Goal: Navigation & Orientation: Find specific page/section

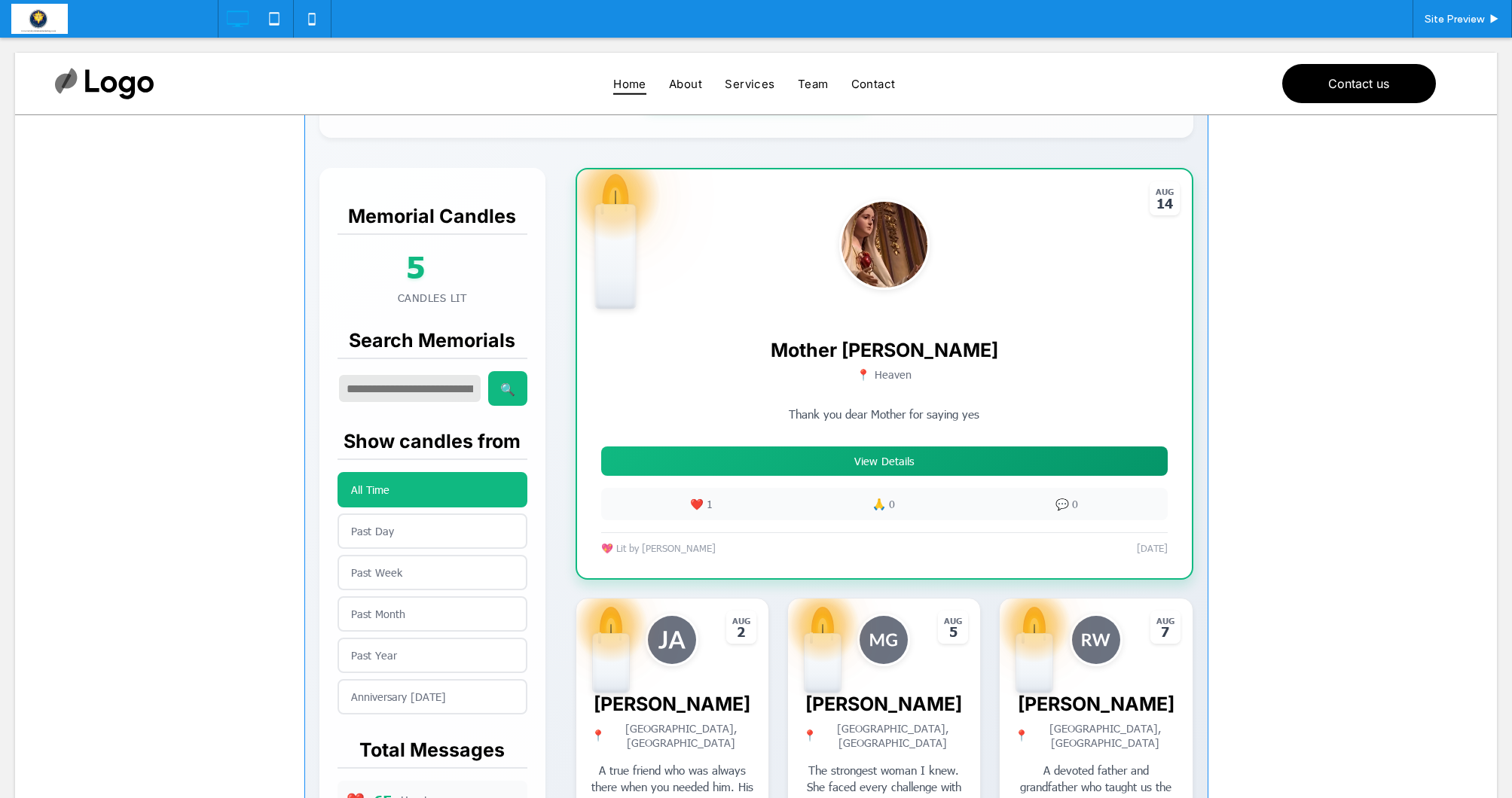
scroll to position [325, 0]
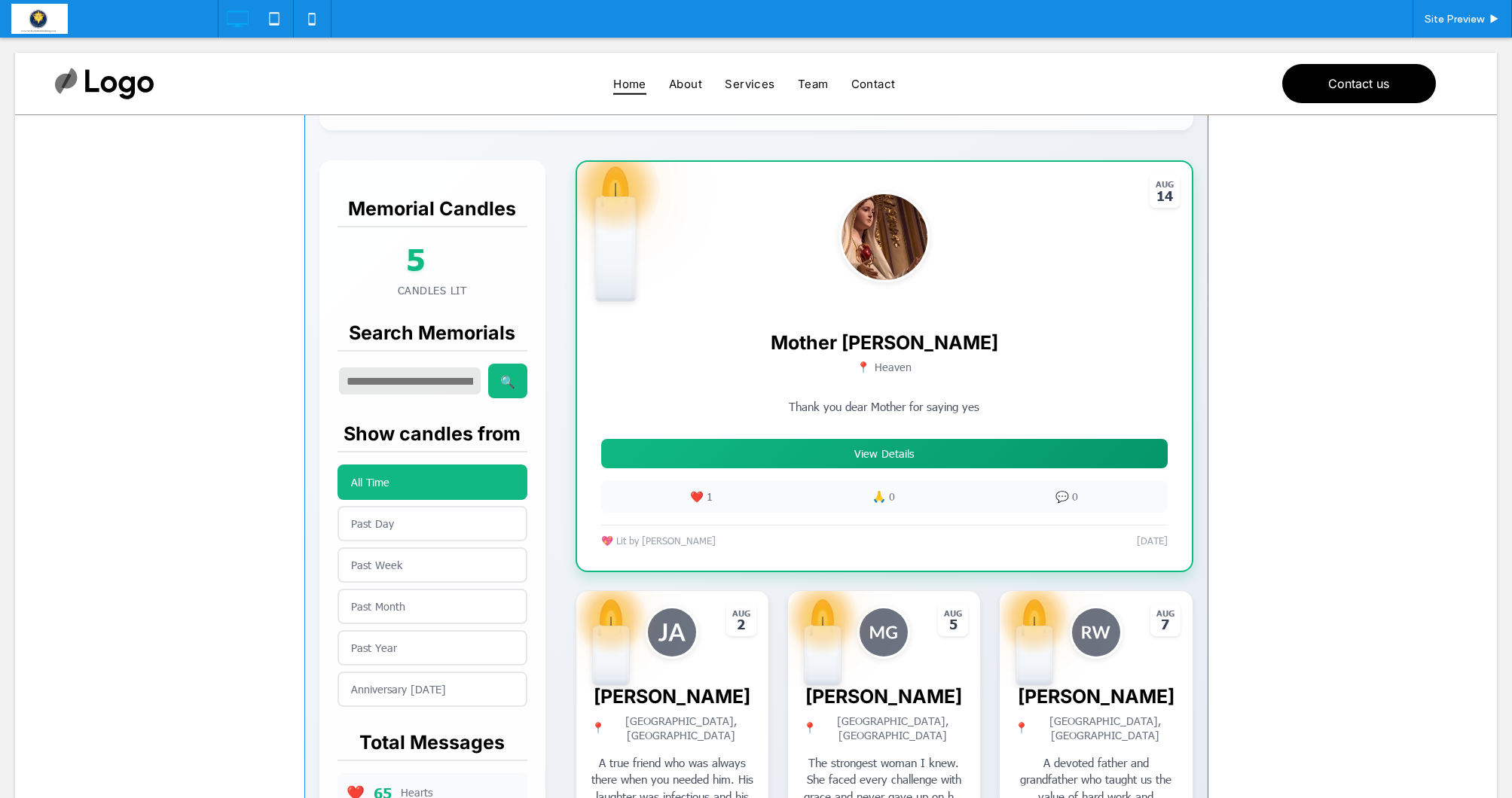
click at [394, 523] on span at bounding box center [756, 598] width 904 height 1454
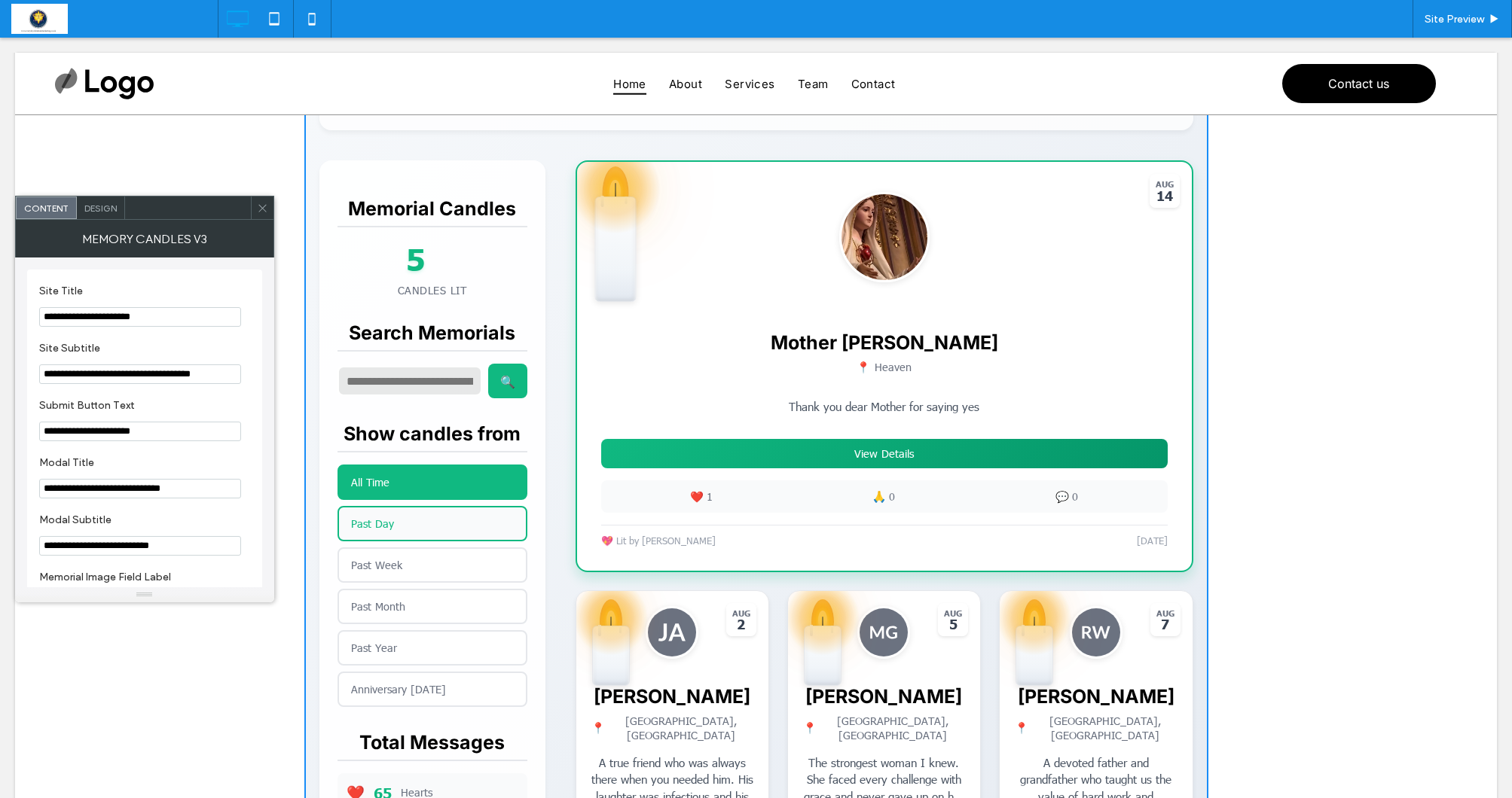
scroll to position [315, 0]
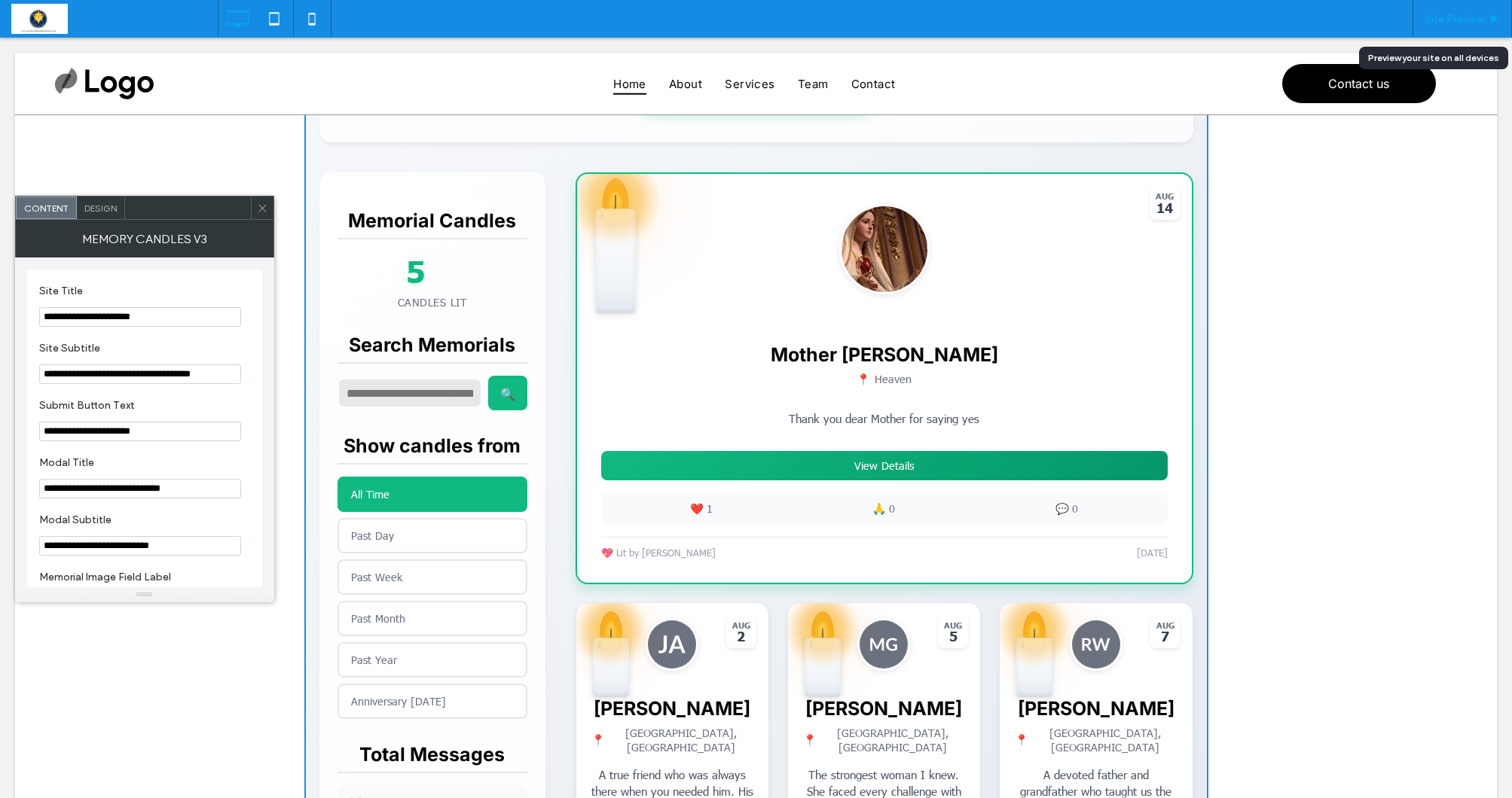
click at [1444, 20] on span "Site Preview" at bounding box center [1454, 18] width 59 height 12
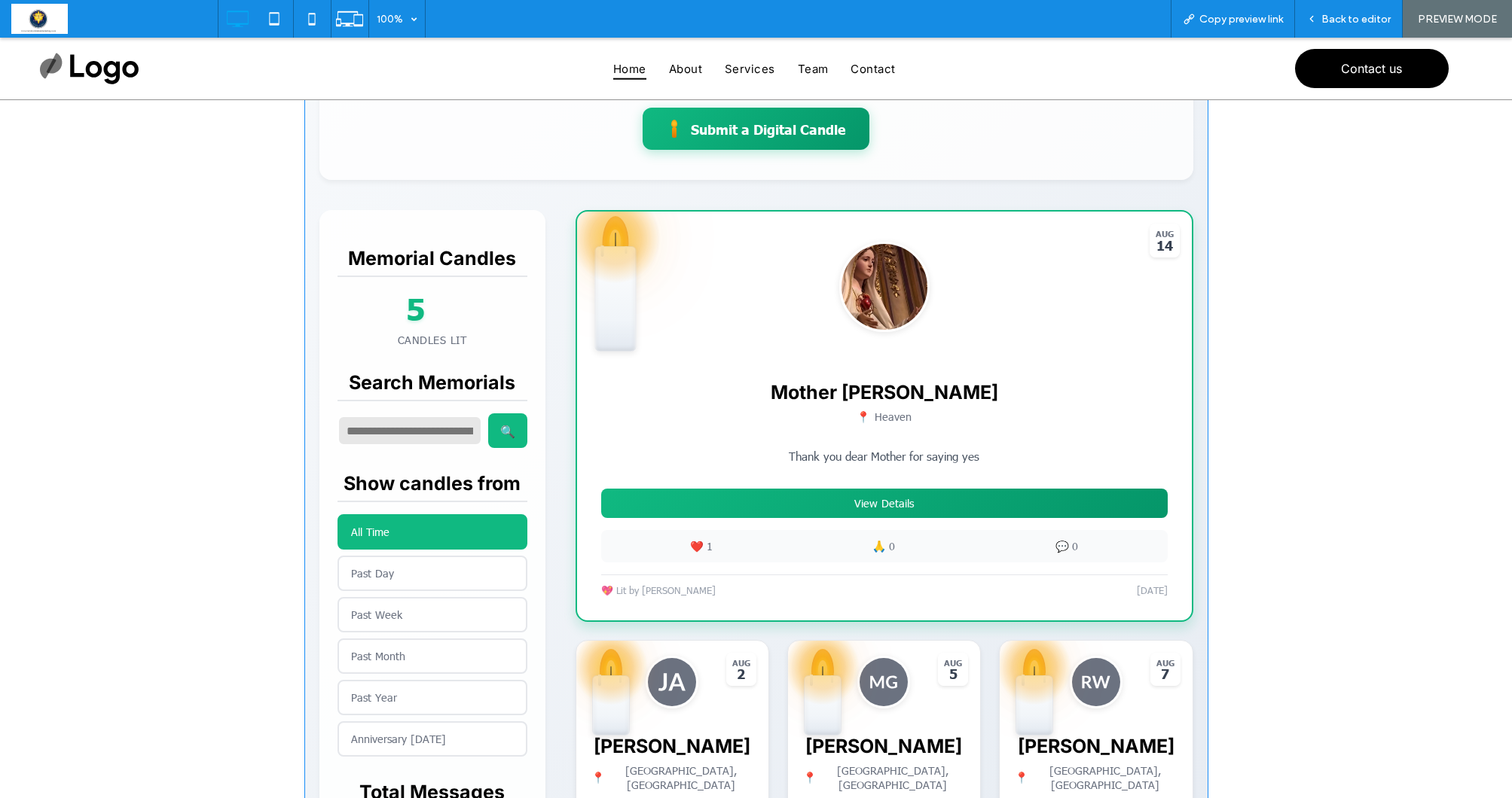
scroll to position [259, 0]
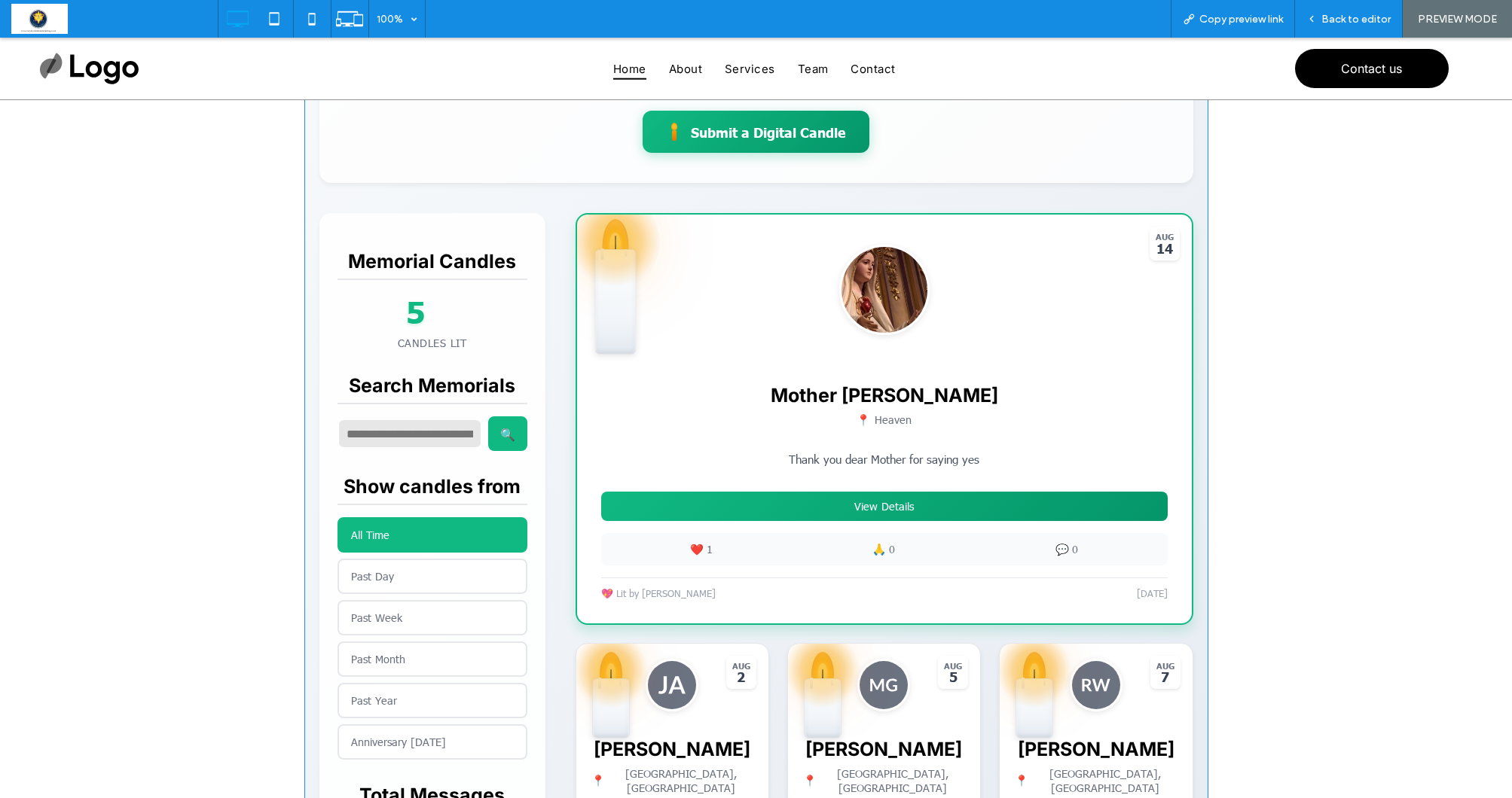
click at [933, 512] on span at bounding box center [756, 651] width 904 height 1454
click at [1353, 19] on span "Back to editor" at bounding box center [1356, 18] width 69 height 12
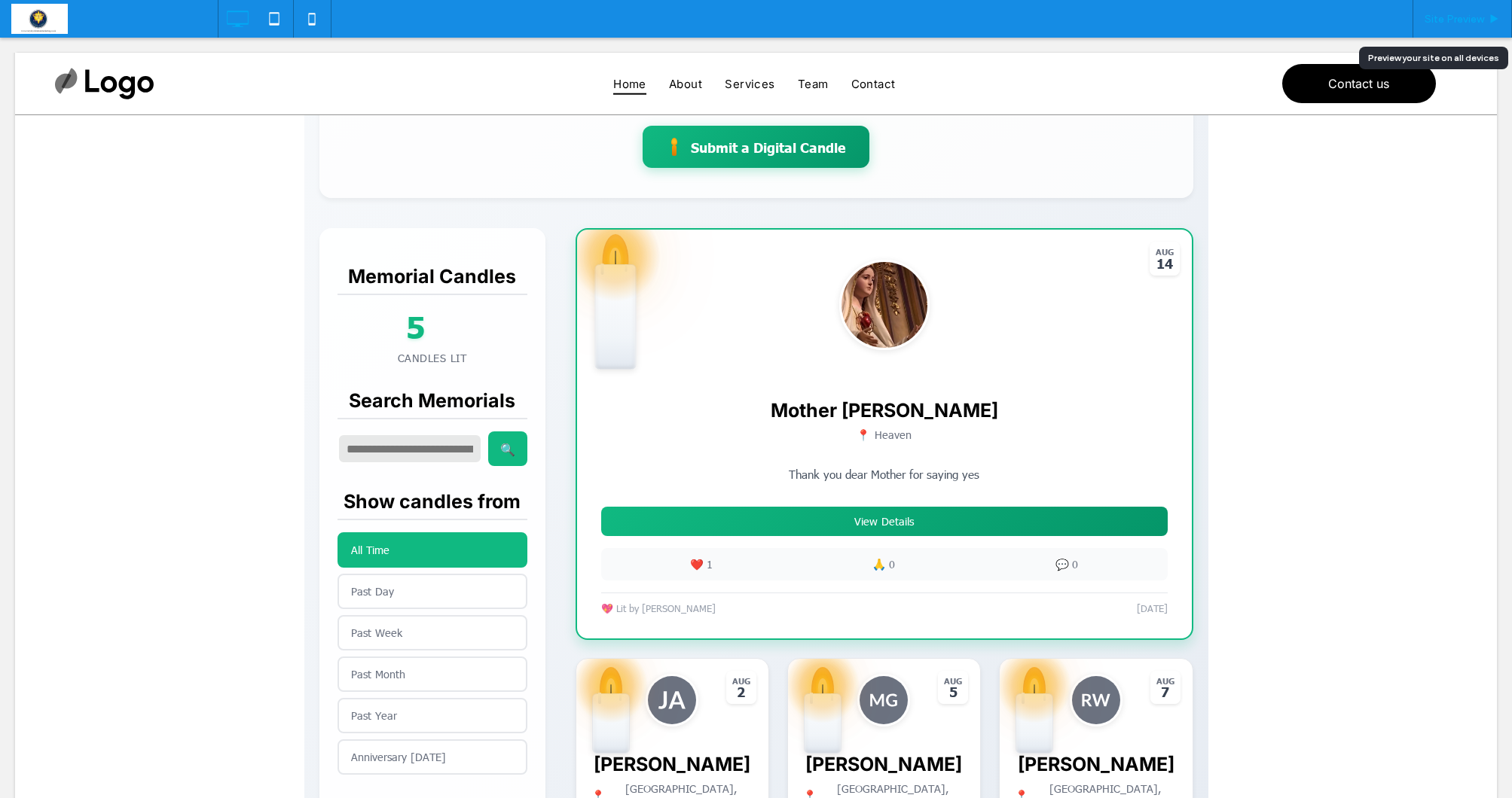
click at [1452, 30] on div "Site Preview" at bounding box center [1462, 18] width 100 height 37
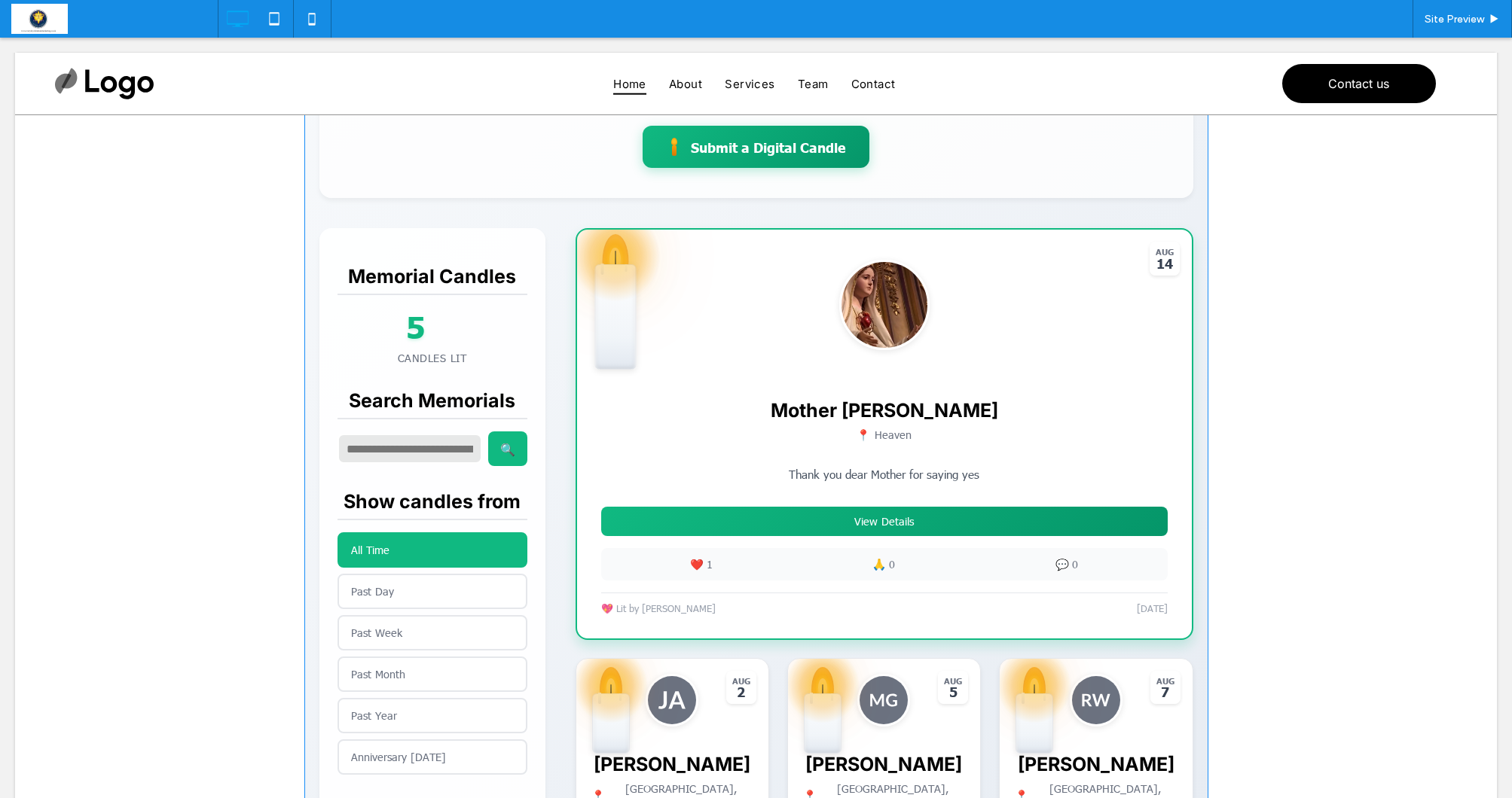
click at [873, 528] on span at bounding box center [756, 666] width 904 height 1454
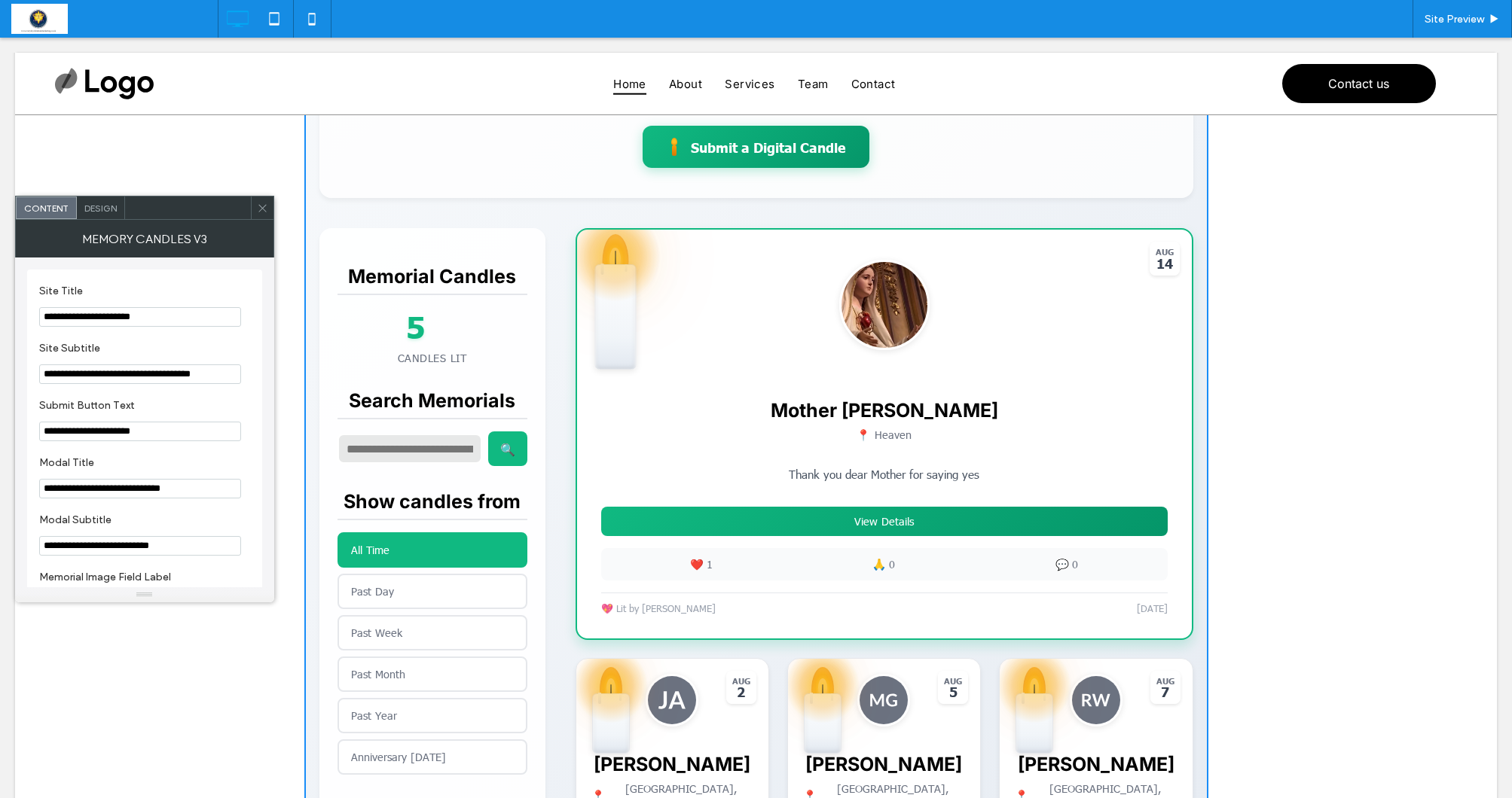
click at [260, 214] on span at bounding box center [263, 208] width 12 height 23
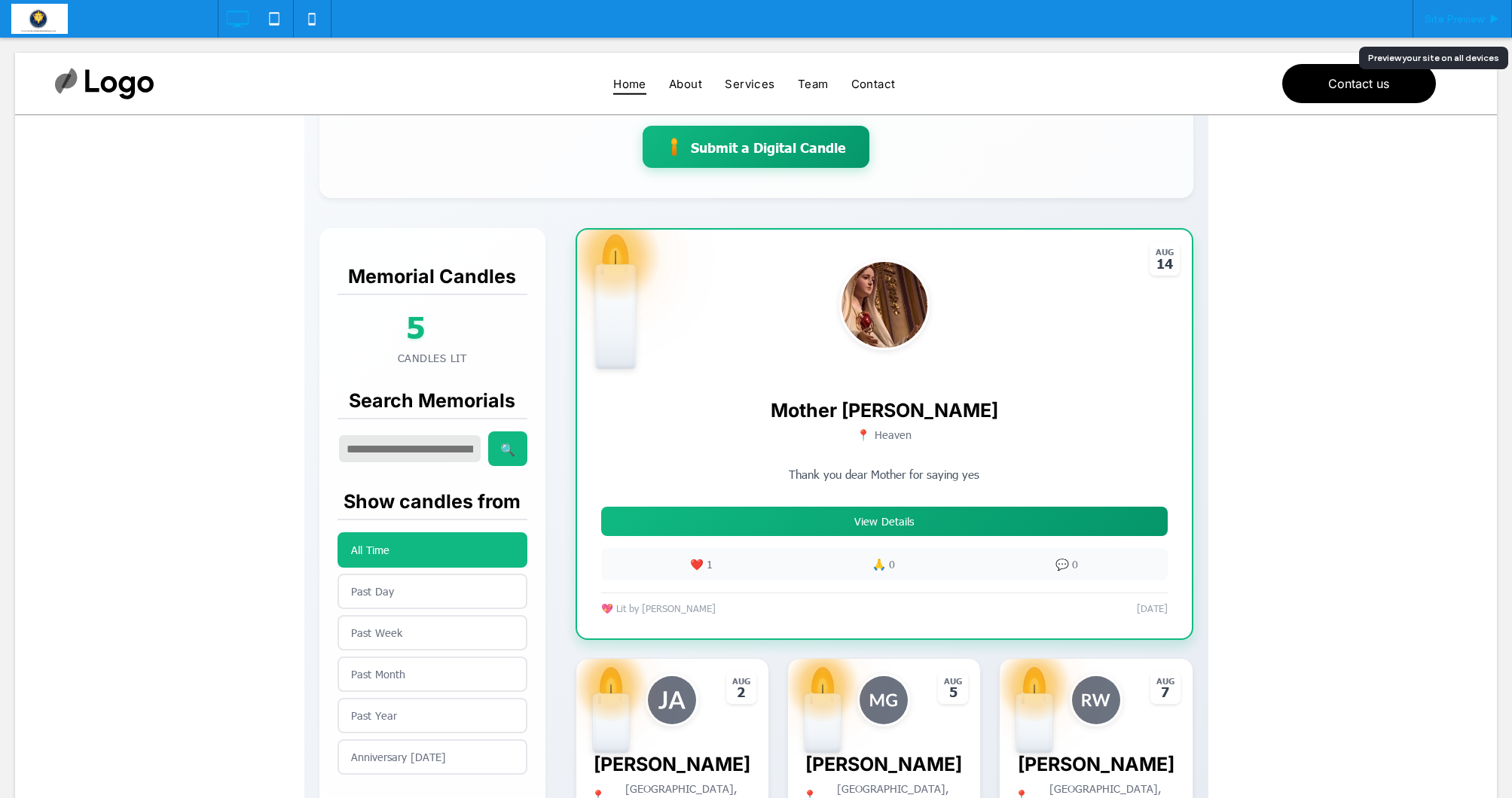
click at [1454, 21] on span "Site Preview" at bounding box center [1454, 18] width 59 height 12
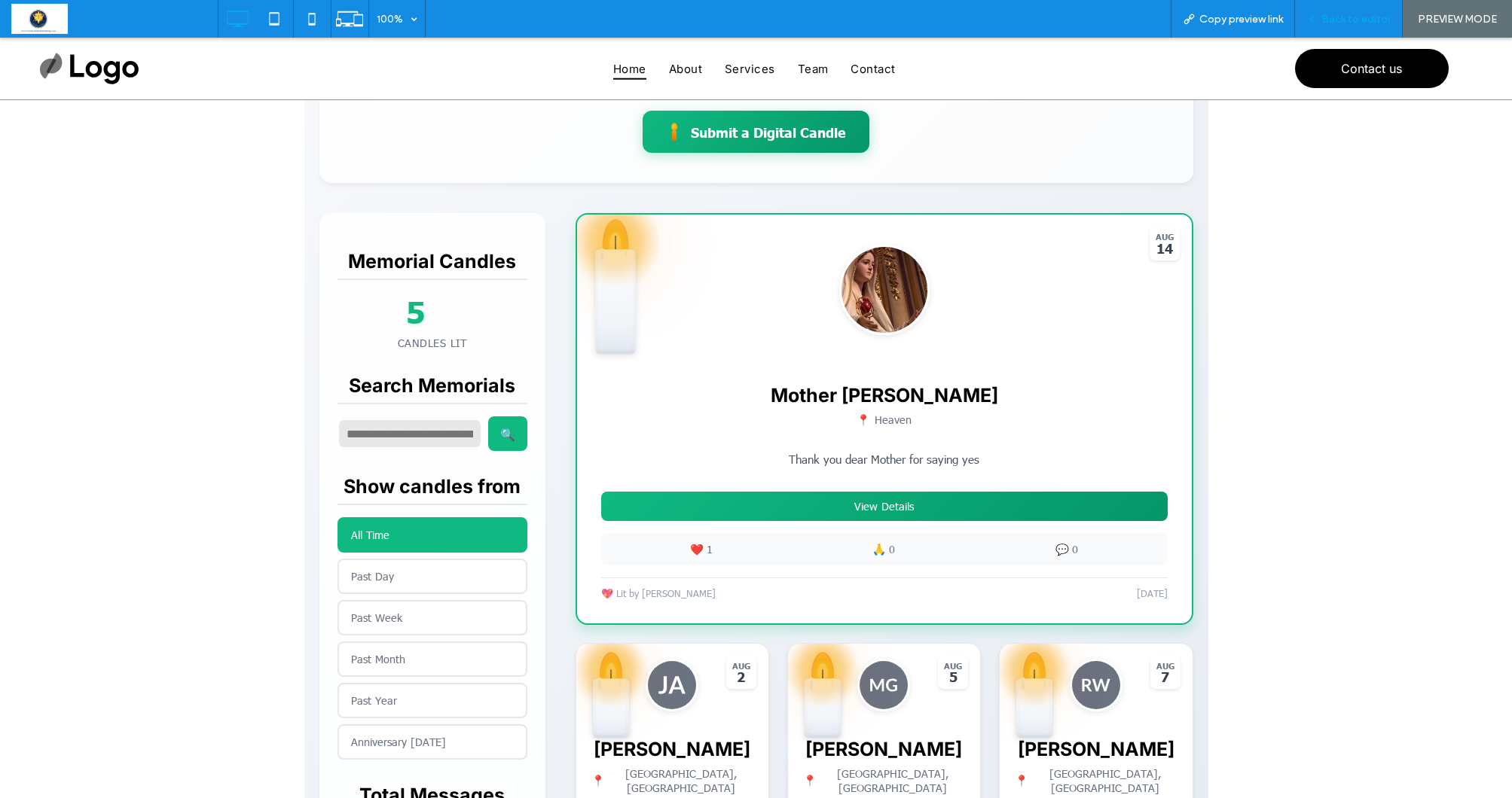
click at [1378, 23] on span "Back to editor" at bounding box center [1356, 18] width 69 height 12
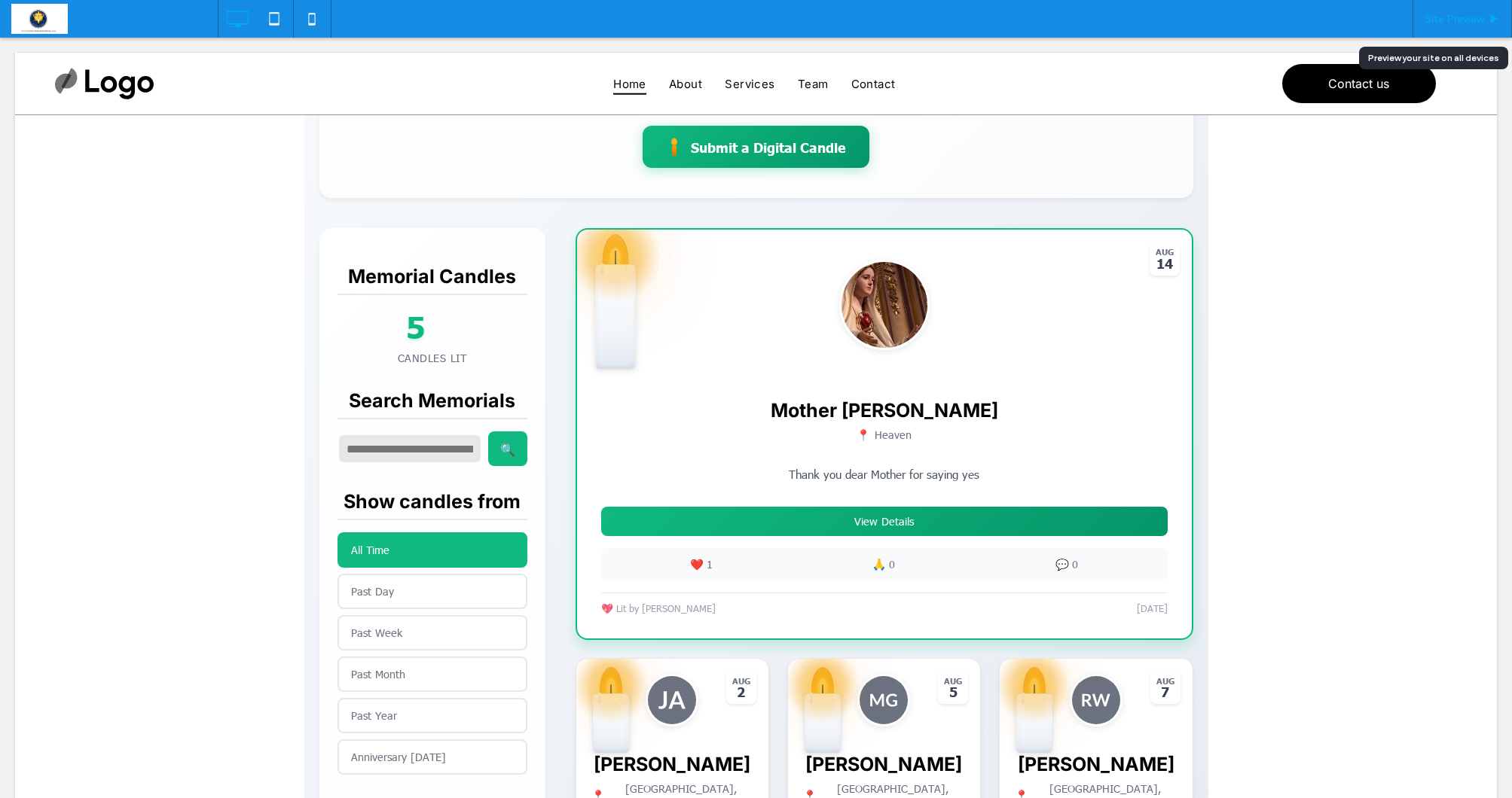
click at [1450, 27] on div "Site Preview" at bounding box center [1462, 18] width 100 height 37
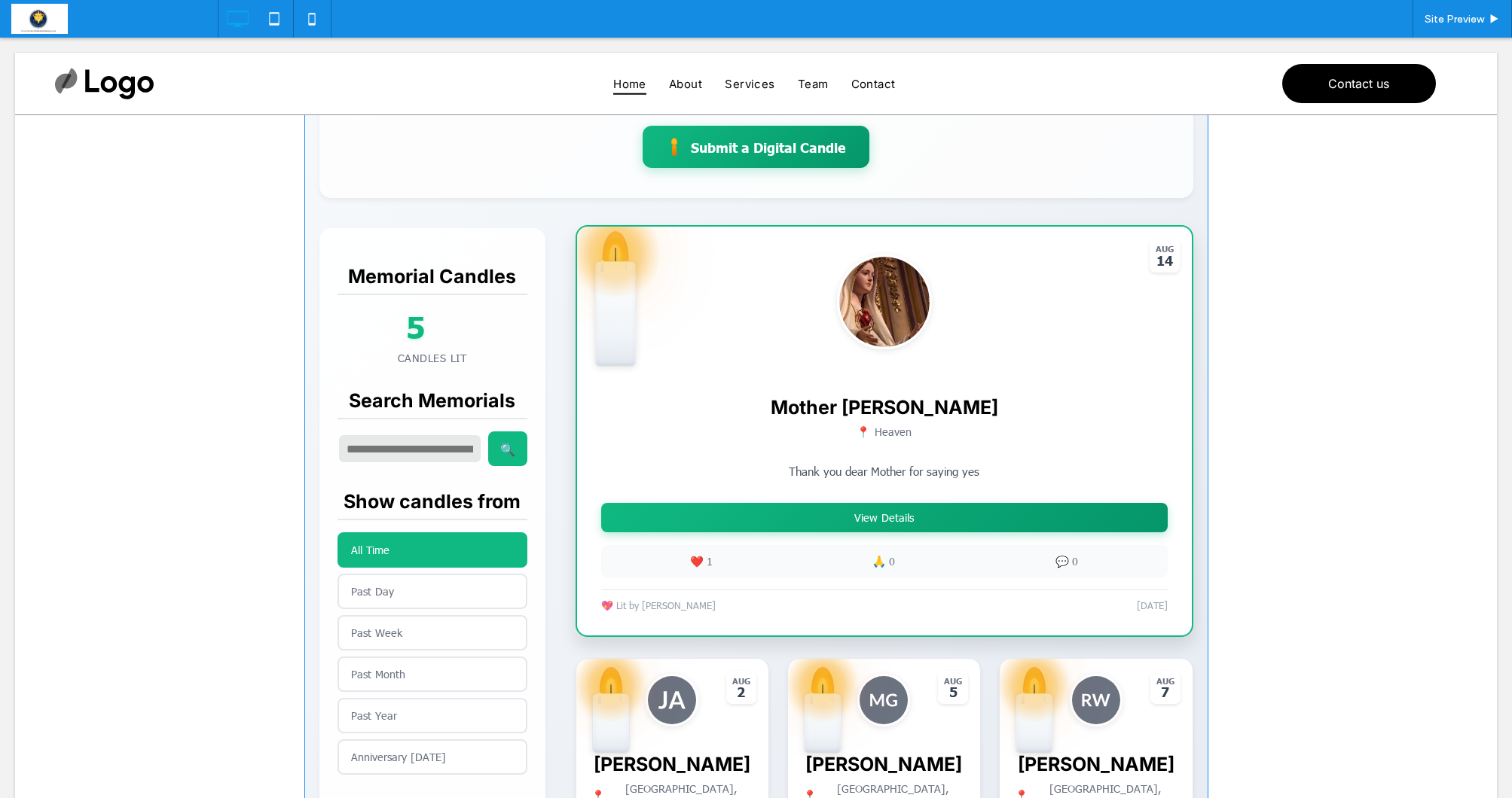
drag, startPoint x: 938, startPoint y: 521, endPoint x: 948, endPoint y: 521, distance: 10.0
click at [938, 521] on span at bounding box center [756, 666] width 904 height 1454
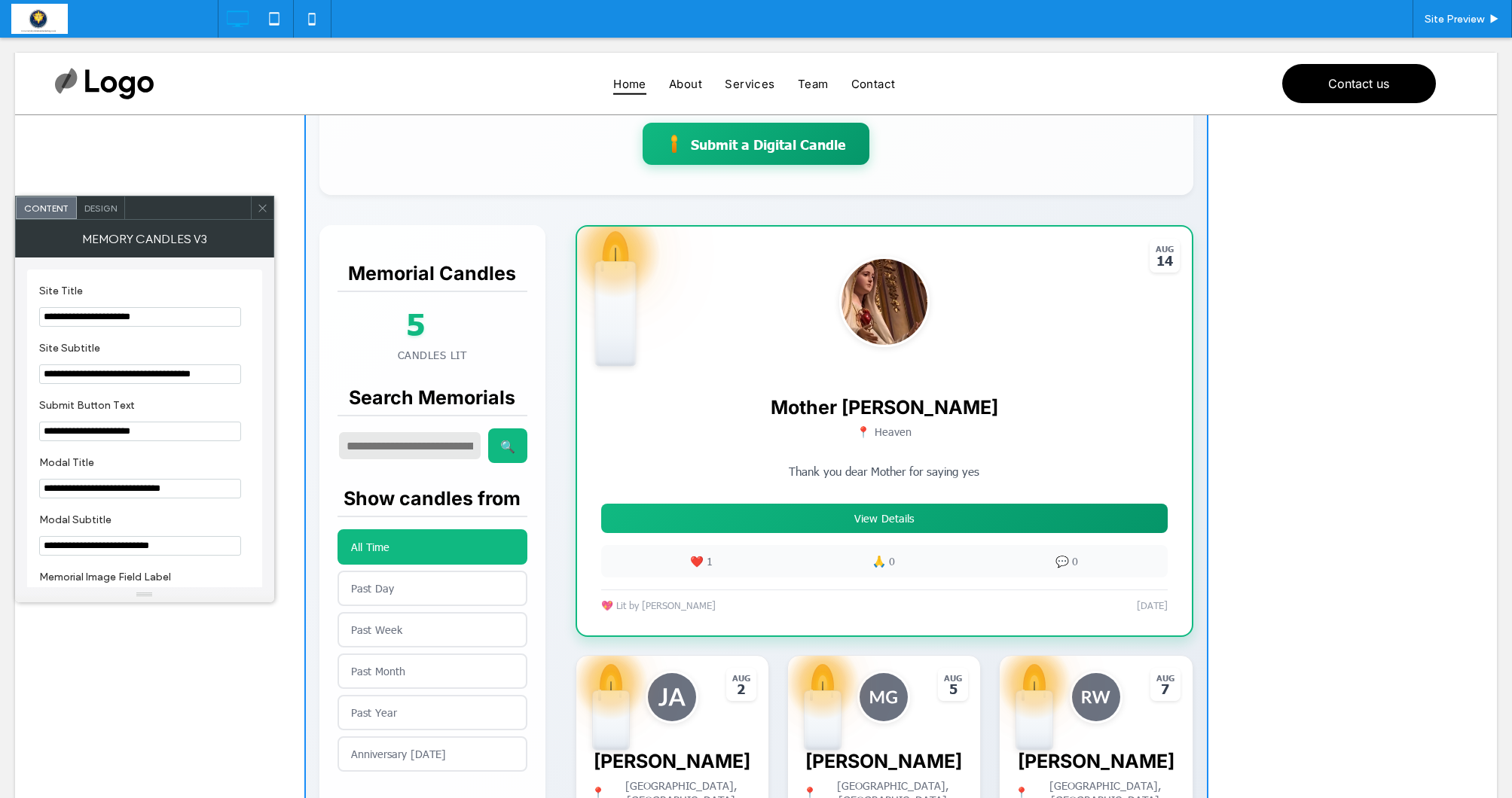
scroll to position [261, 0]
click at [1464, 22] on span "Site Preview" at bounding box center [1454, 18] width 59 height 12
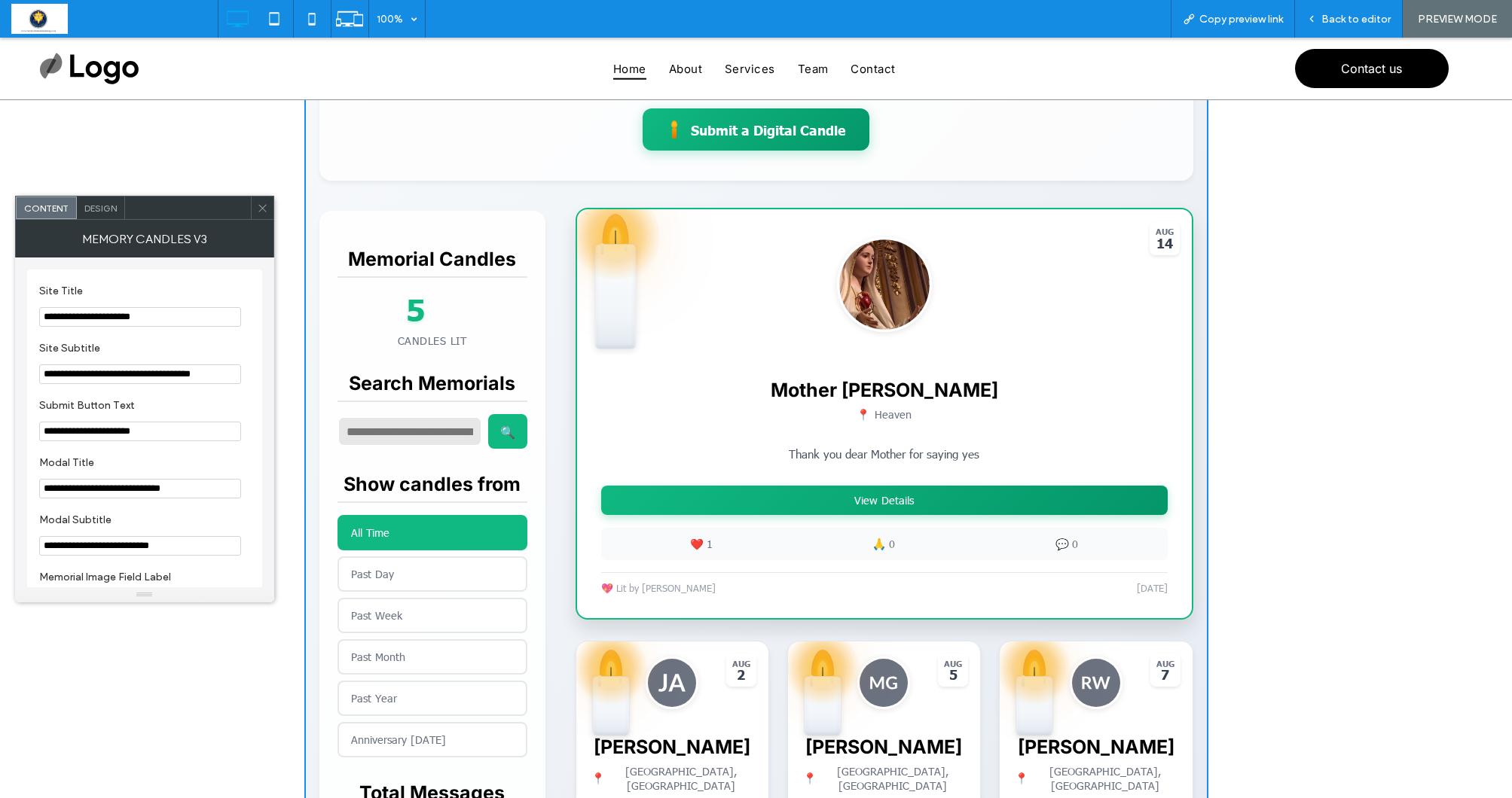
click at [893, 504] on button "View Details" at bounding box center [885, 500] width 567 height 30
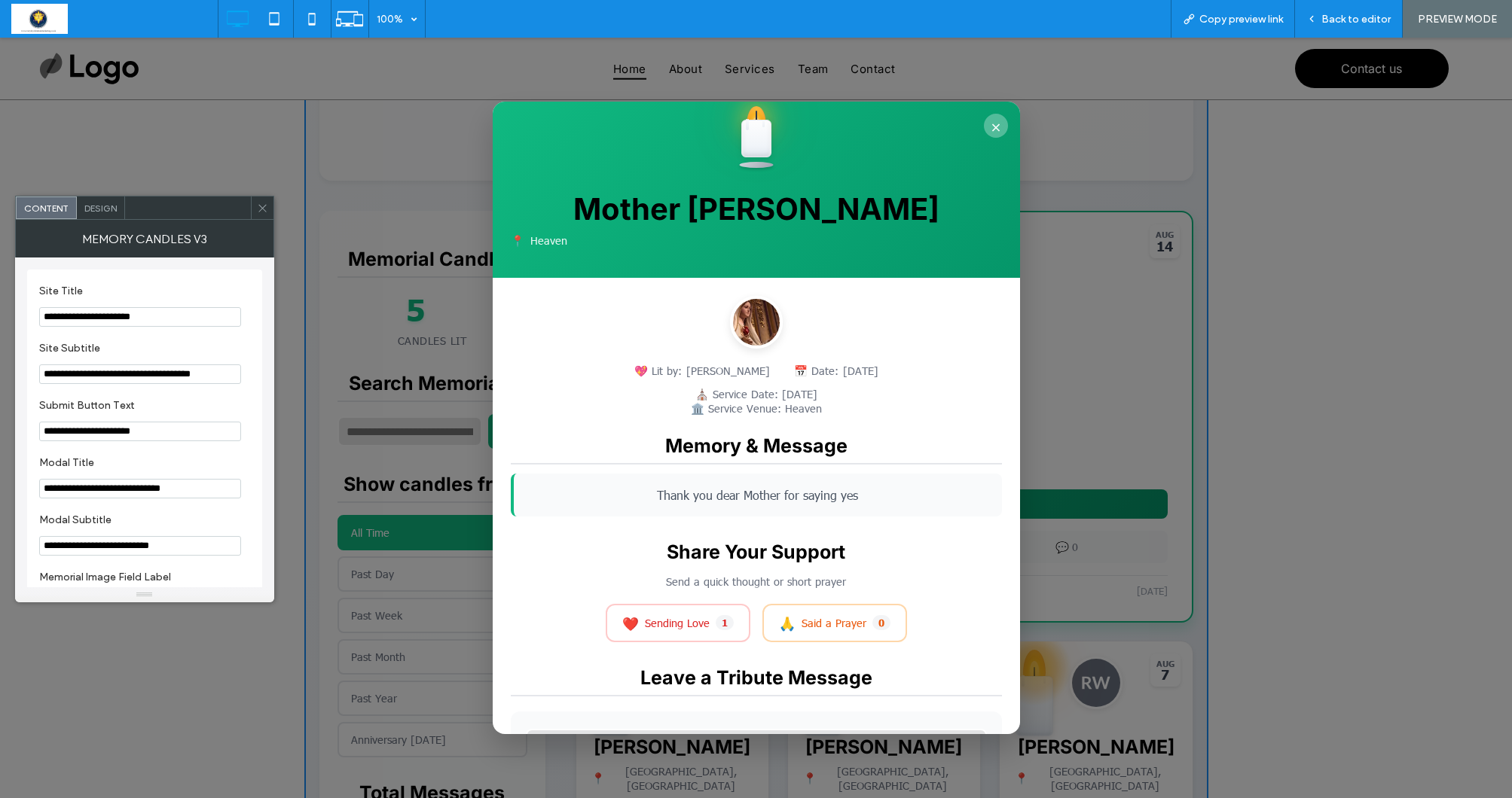
click at [1000, 126] on button "×" at bounding box center [996, 126] width 24 height 24
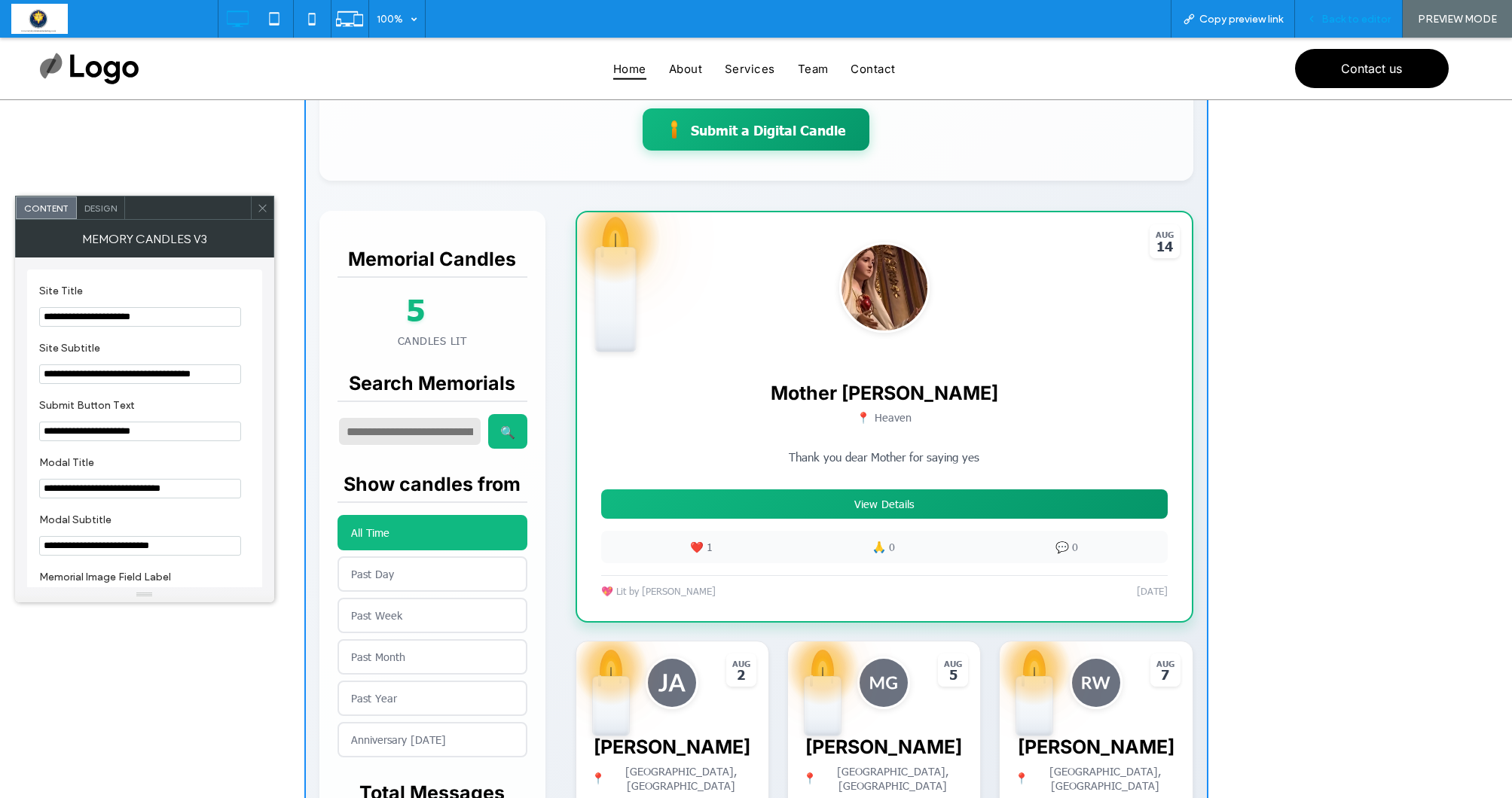
click at [1349, 20] on span "Back to editor" at bounding box center [1356, 18] width 69 height 12
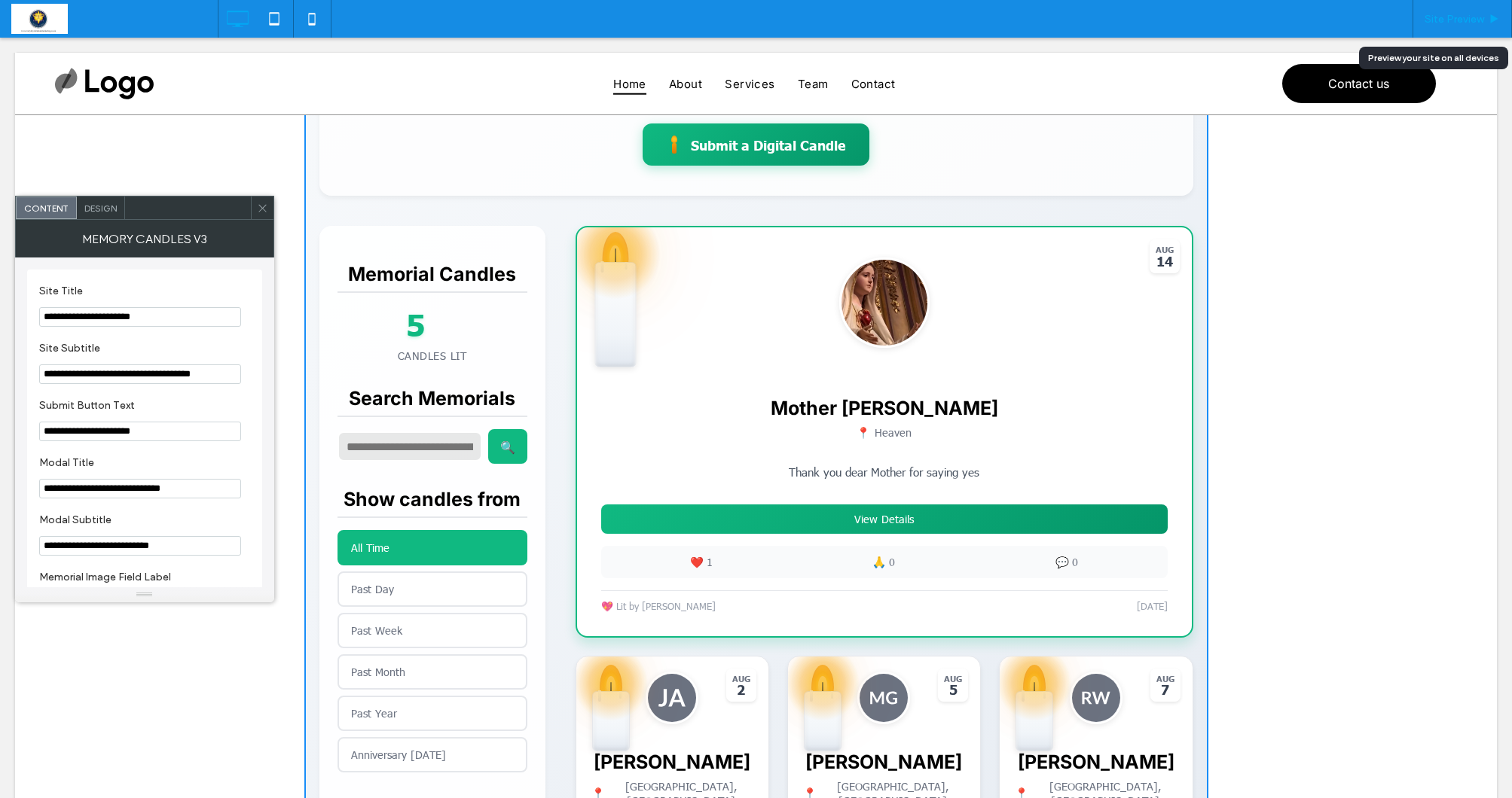
click at [1465, 20] on span "Site Preview" at bounding box center [1454, 18] width 59 height 12
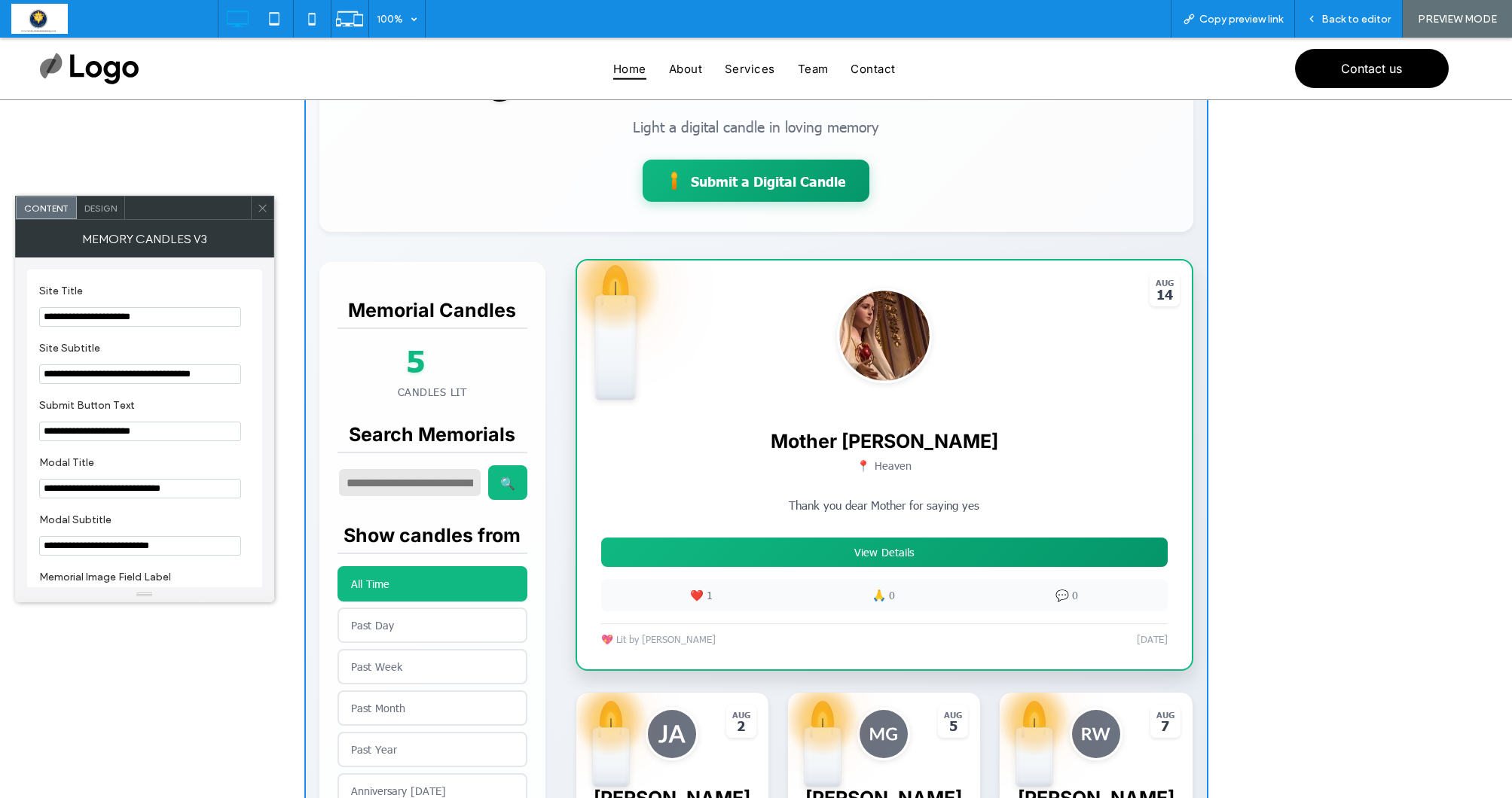
scroll to position [195, 0]
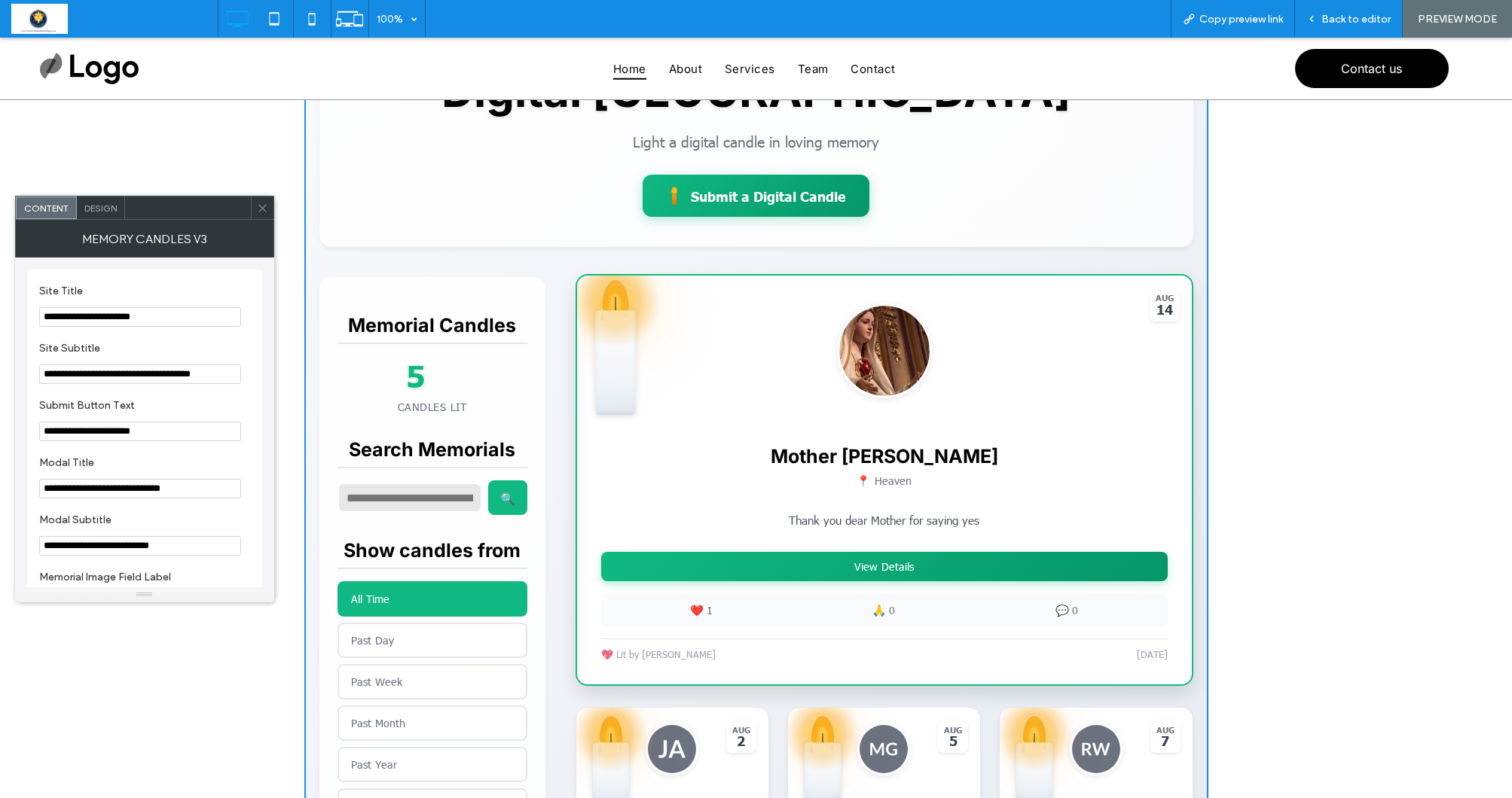
click at [859, 566] on button "View Details" at bounding box center [885, 567] width 567 height 30
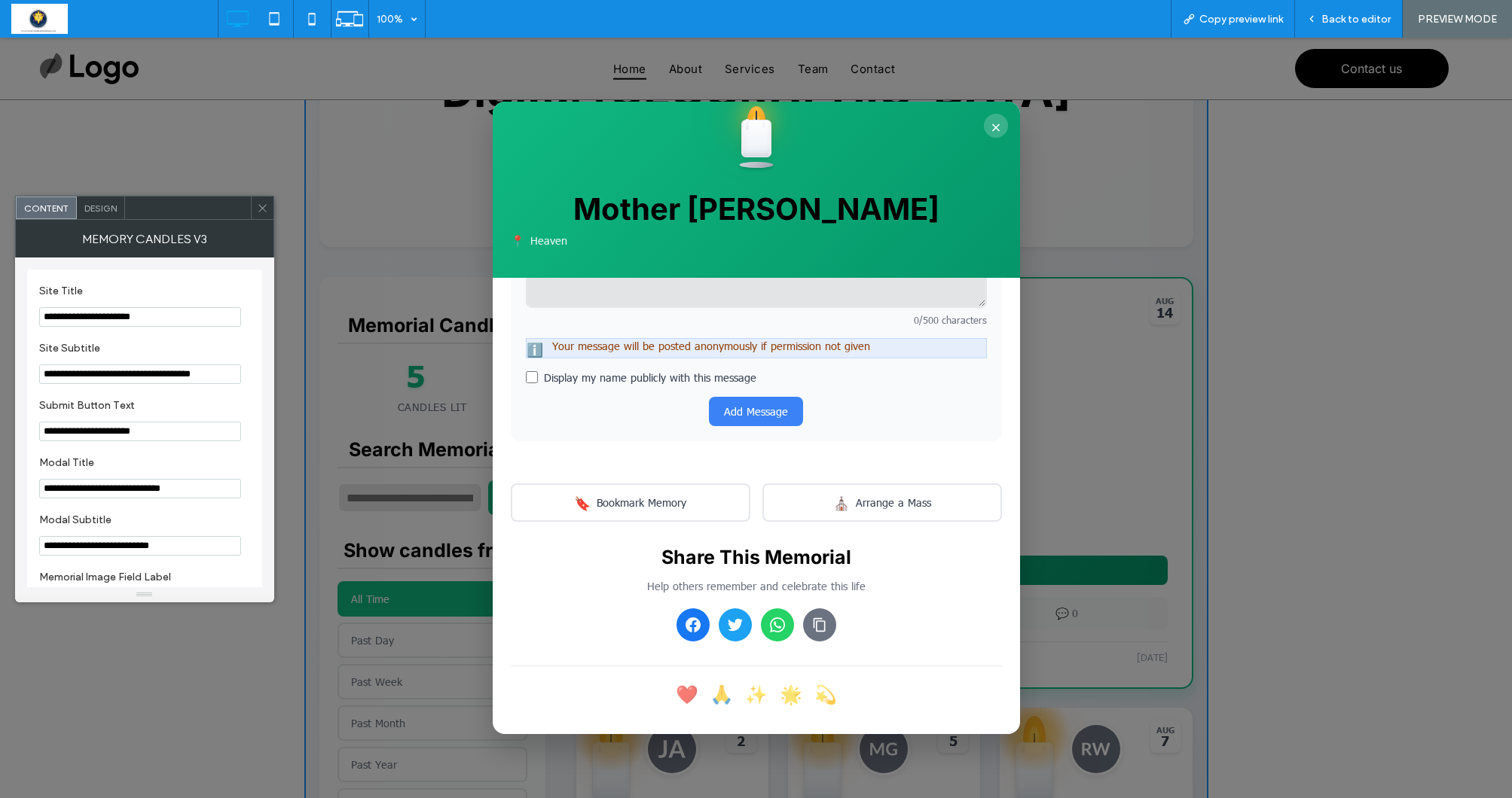
scroll to position [515, 0]
click at [995, 125] on button "×" at bounding box center [996, 126] width 24 height 24
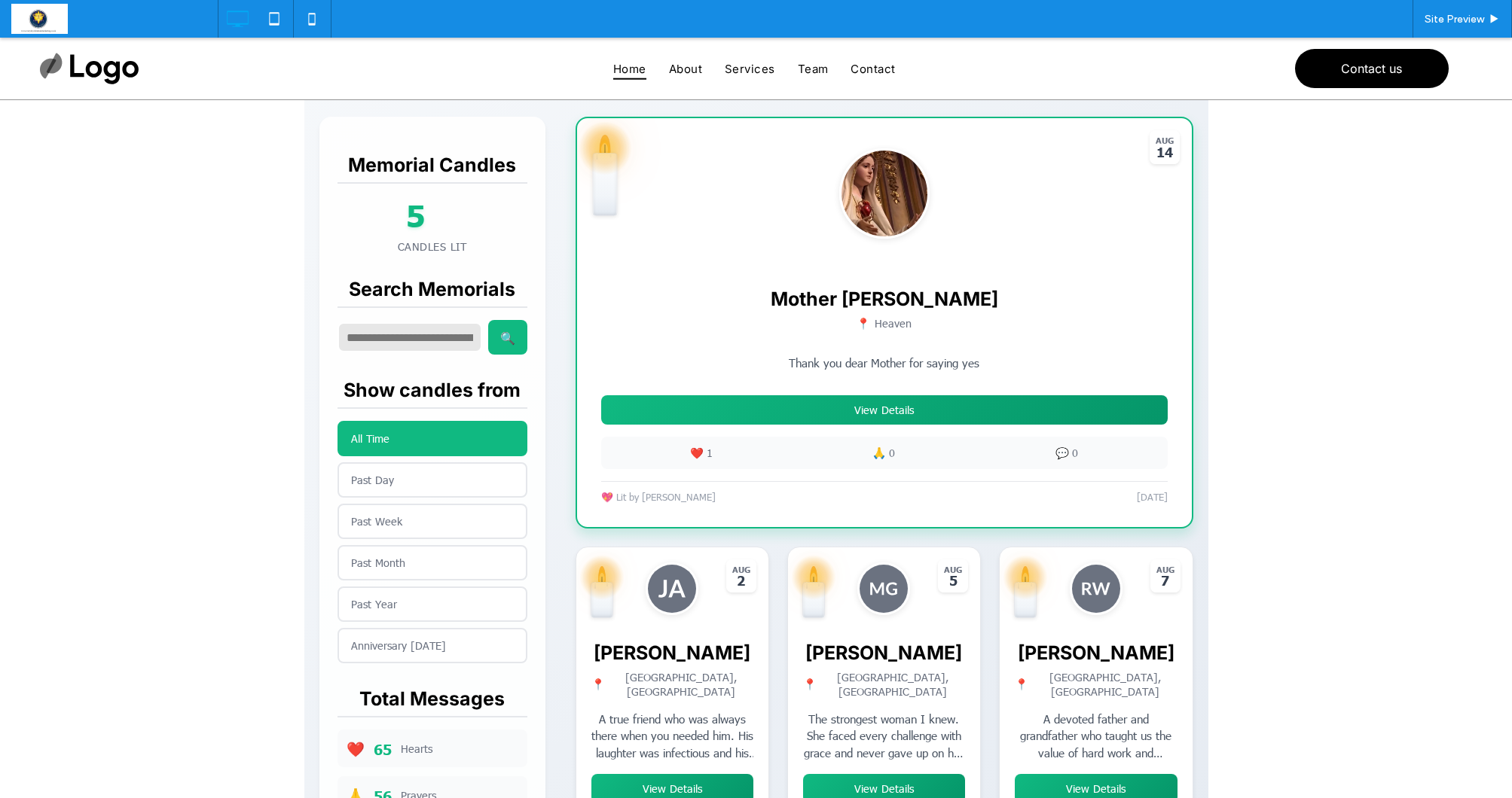
scroll to position [337, 0]
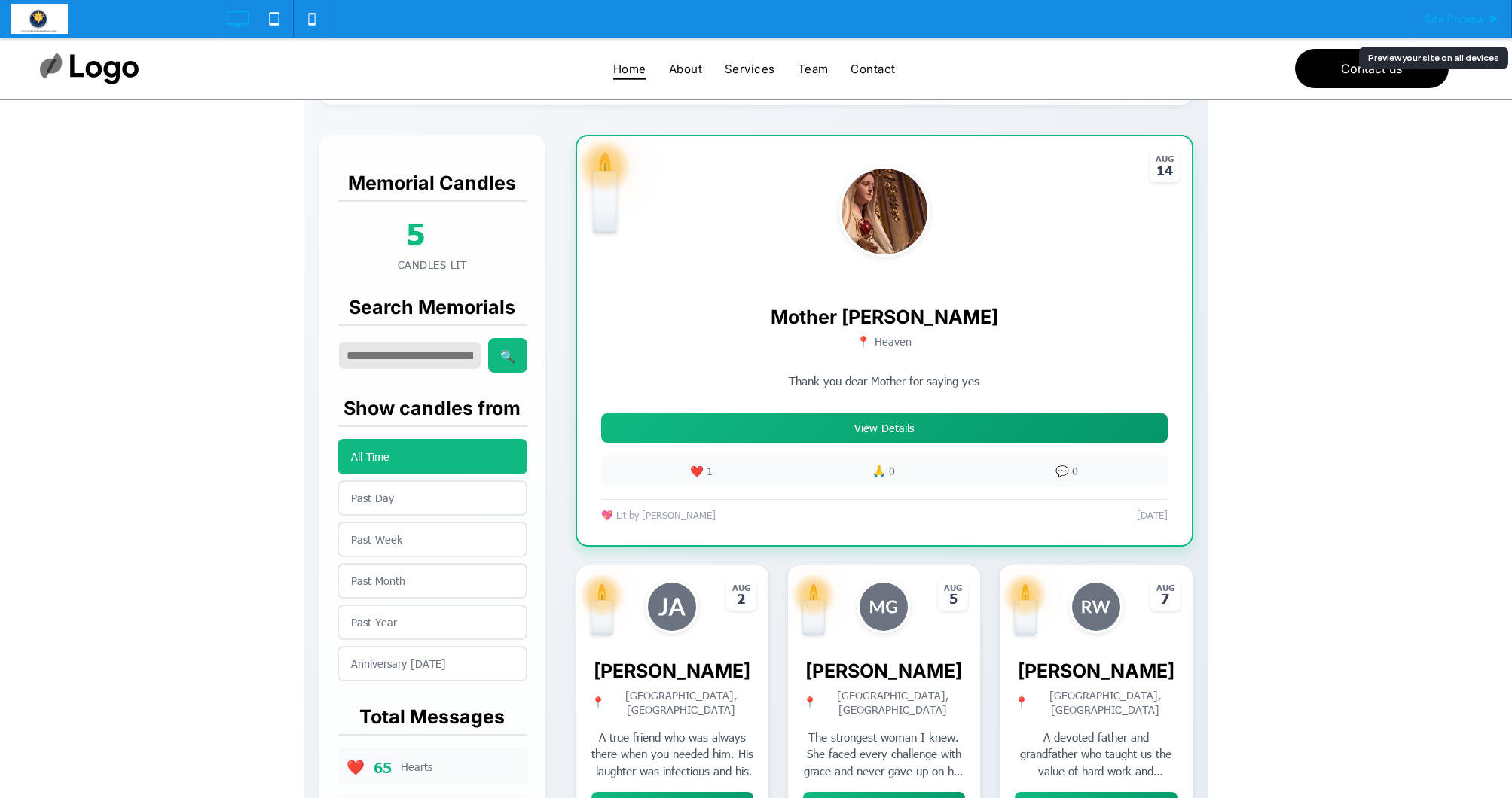
click at [1453, 20] on span "Site Preview" at bounding box center [1454, 18] width 59 height 12
click at [1026, 280] on div "Mother [PERSON_NAME] 📍 Heaven Thank you dear Mother for saying yes View Details…" at bounding box center [885, 408] width 615 height 272
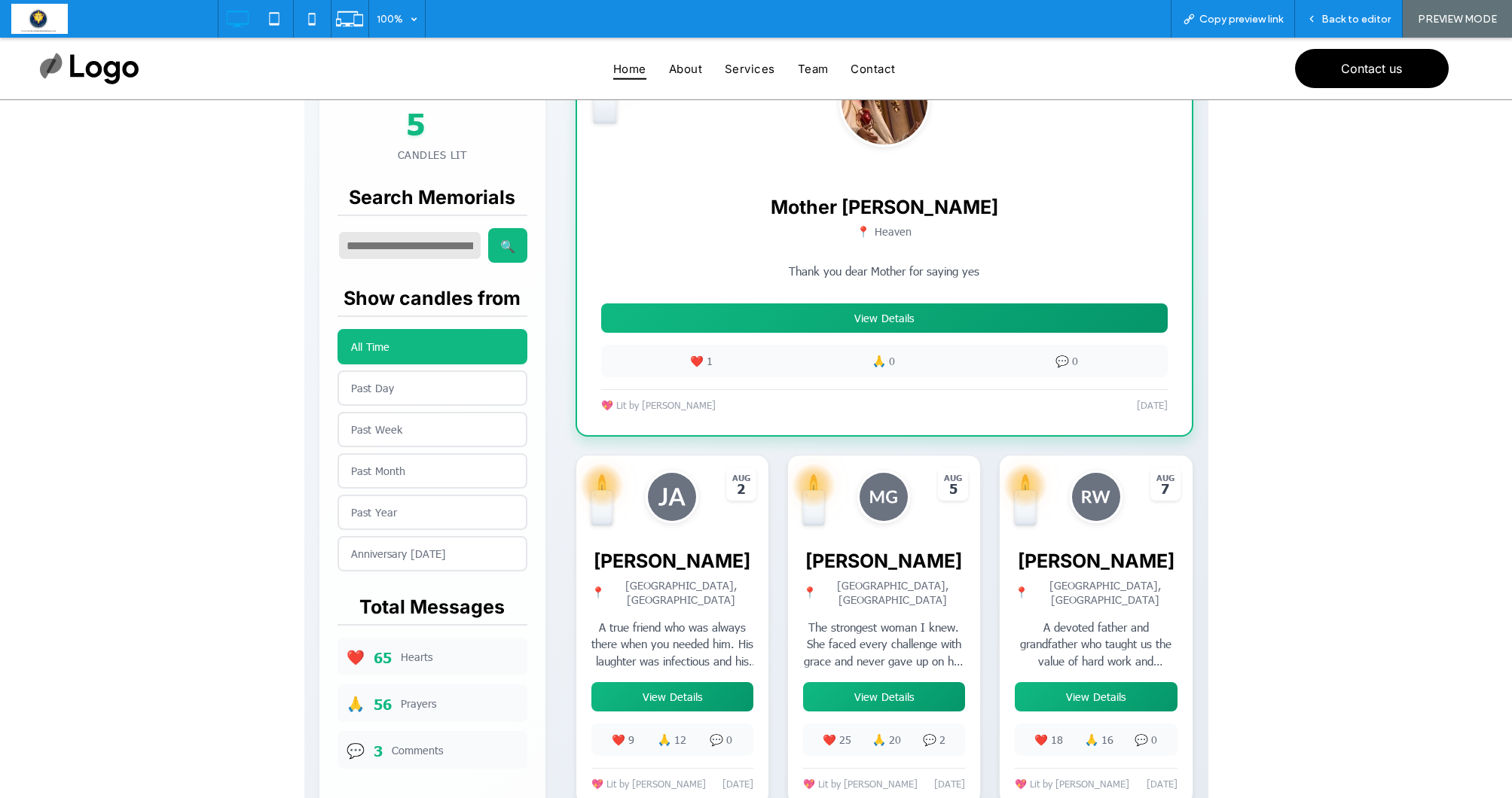
click at [945, 317] on button "View Details" at bounding box center [885, 317] width 567 height 30
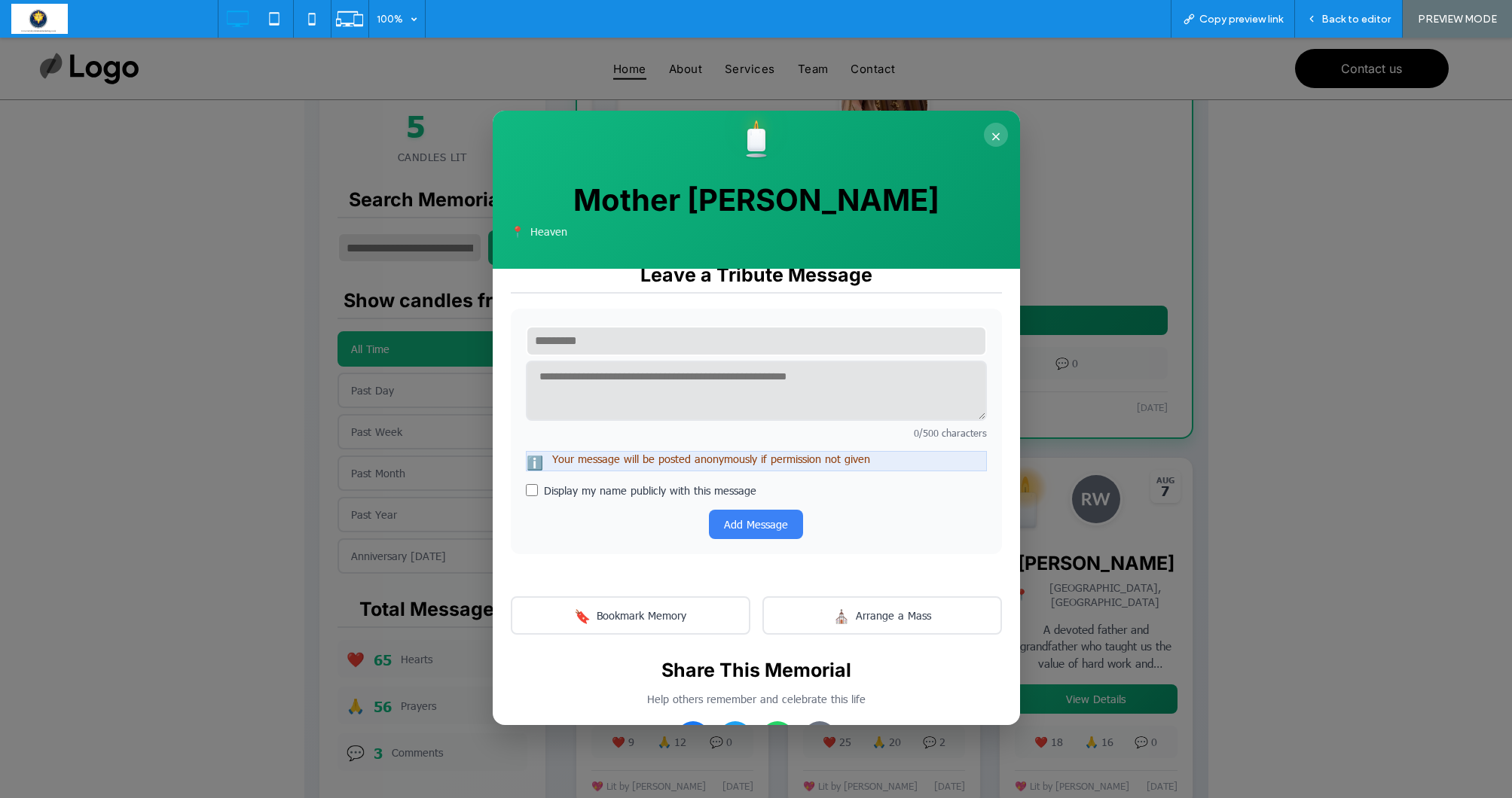
scroll to position [396, 0]
click at [1002, 133] on button "×" at bounding box center [996, 134] width 24 height 24
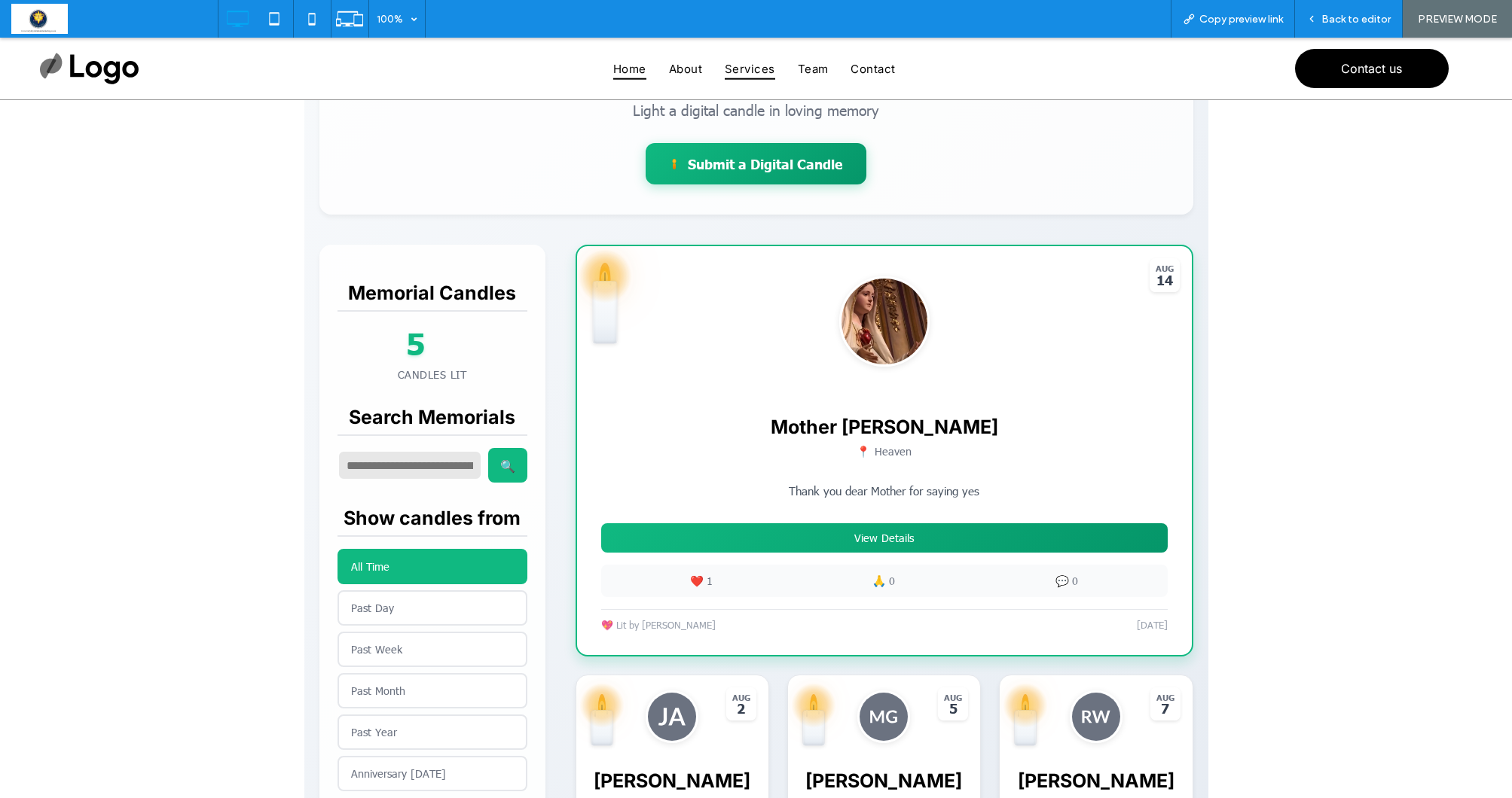
scroll to position [226, 0]
